Goal: Information Seeking & Learning: Understand process/instructions

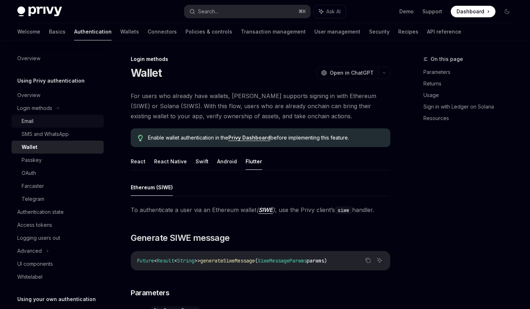
click at [75, 118] on div "Email" at bounding box center [61, 121] width 78 height 9
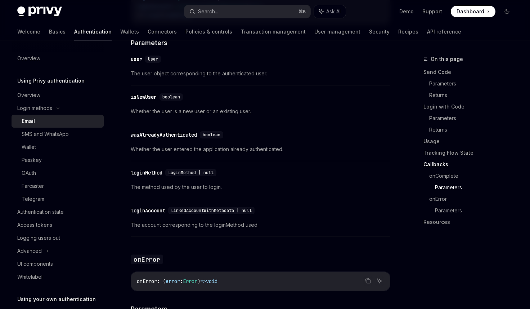
scroll to position [1203, 0]
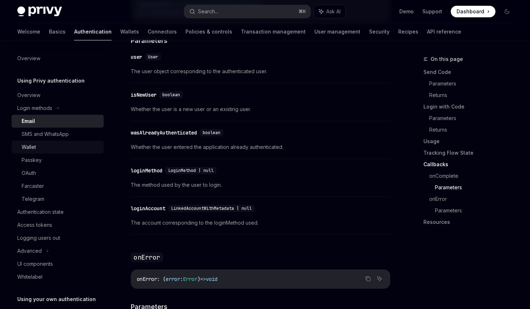
click at [63, 143] on div "Wallet" at bounding box center [61, 147] width 78 height 9
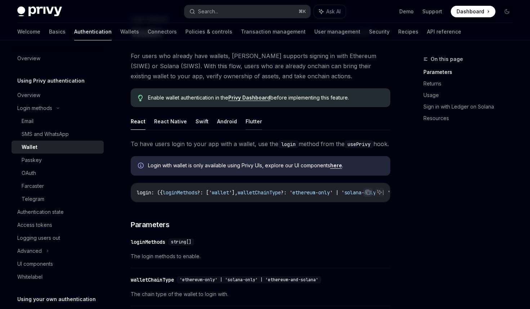
scroll to position [40, 0]
click at [246, 124] on button "Flutter" at bounding box center [254, 121] width 17 height 17
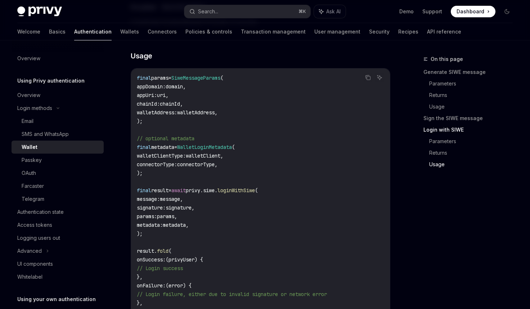
scroll to position [1276, 0]
click at [63, 124] on div "Email" at bounding box center [61, 121] width 78 height 9
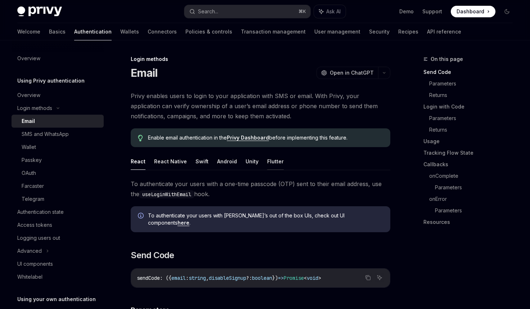
click at [269, 162] on button "Flutter" at bounding box center [275, 161] width 17 height 17
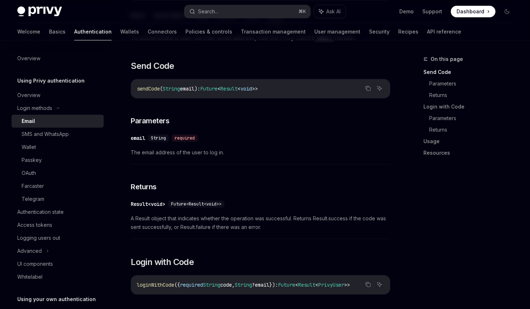
scroll to position [146, 0]
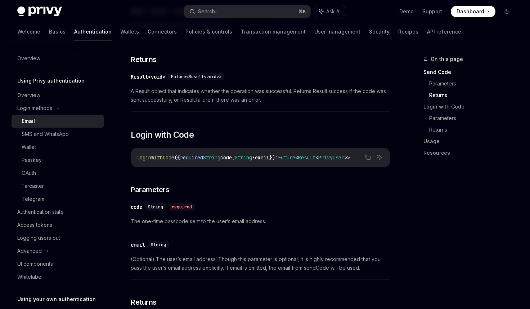
click at [253, 185] on div "To authenticate a user via their email address, use the Privy client’s email ha…" at bounding box center [261, 315] width 260 height 818
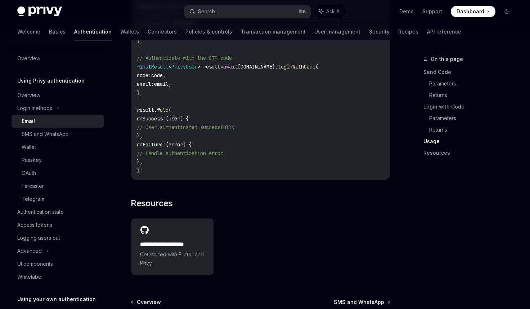
scroll to position [720, 0]
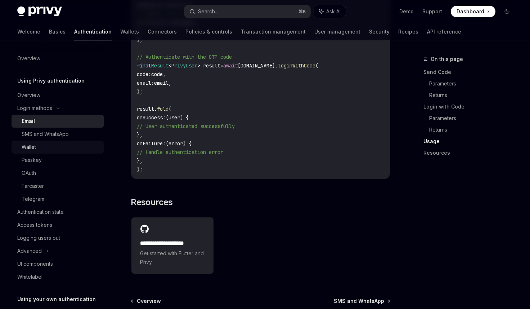
click at [33, 144] on div "Wallet" at bounding box center [29, 147] width 14 height 9
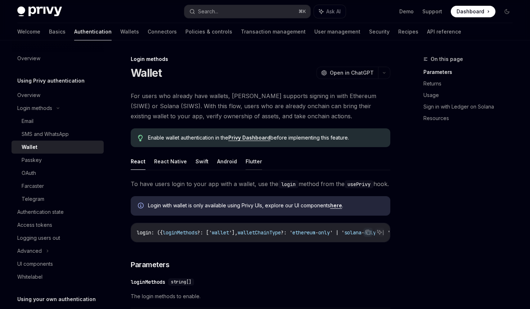
click at [250, 165] on button "Flutter" at bounding box center [254, 161] width 17 height 17
type textarea "*"
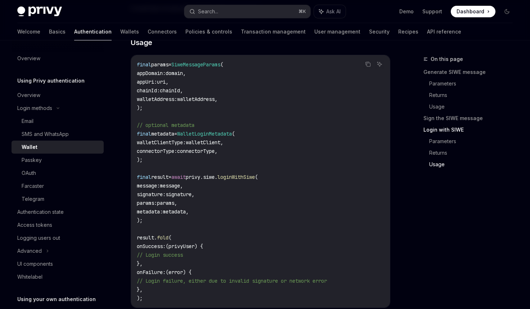
scroll to position [1292, 0]
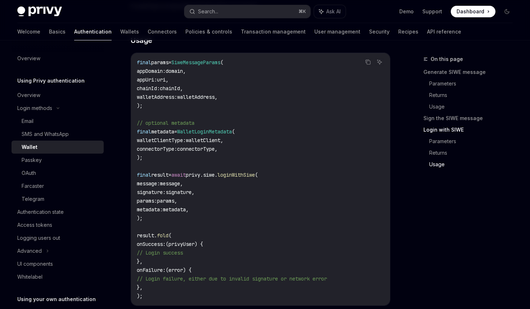
click at [196, 59] on span "SiweMessageParams" at bounding box center [195, 62] width 49 height 6
copy span "SiweMessageParams"
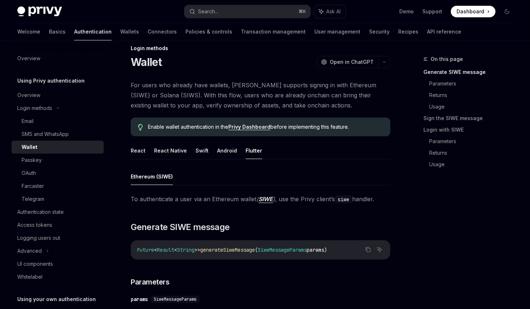
scroll to position [0, 0]
